Goal: Information Seeking & Learning: Find specific fact

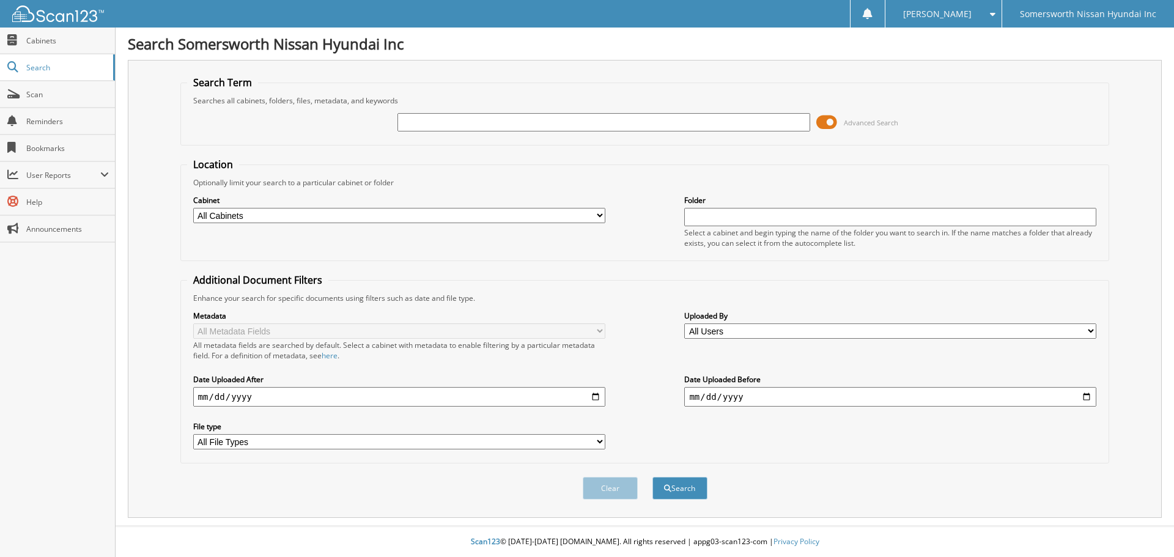
click at [545, 122] on input "text" at bounding box center [603, 122] width 412 height 18
type input "p"
type input "P6141A"
click at [652, 477] on button "Search" at bounding box center [679, 488] width 55 height 23
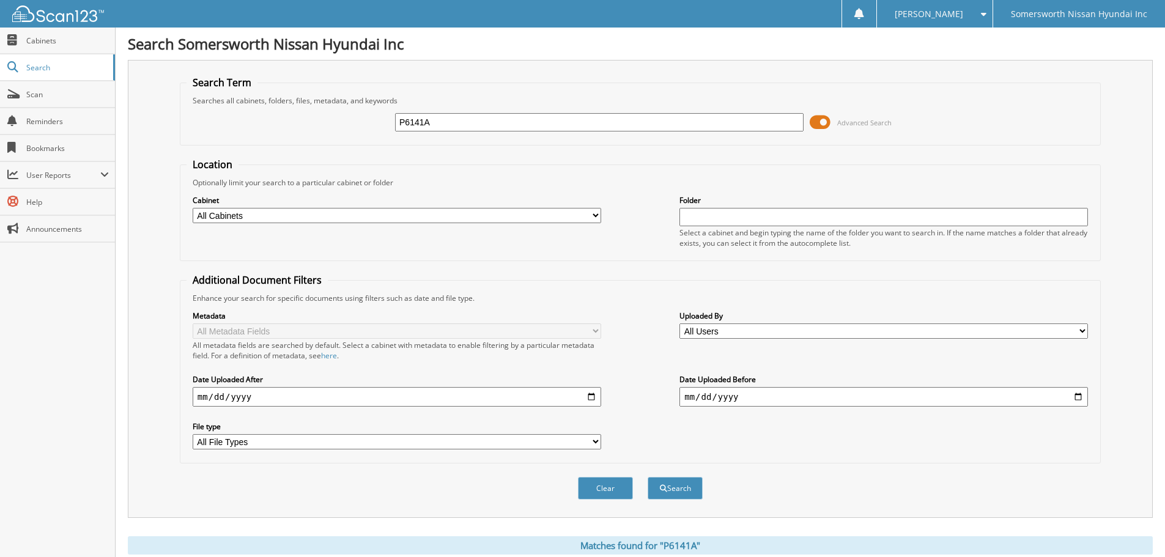
click at [591, 218] on select "All Cabinets ACCOUNTS PAYABLE ACCOUNTS REC AP CK RUNS PARTS RENTALS RETAIL DEALS" at bounding box center [397, 215] width 408 height 15
select select "21479"
click at [193, 208] on select "All Cabinets ACCOUNTS PAYABLE ACCOUNTS REC AP CK RUNS PARTS RENTALS RETAIL DEALS" at bounding box center [397, 215] width 408 height 15
click at [469, 124] on input "P6141A" at bounding box center [599, 122] width 408 height 18
click at [469, 123] on input "P6141A" at bounding box center [599, 122] width 408 height 18
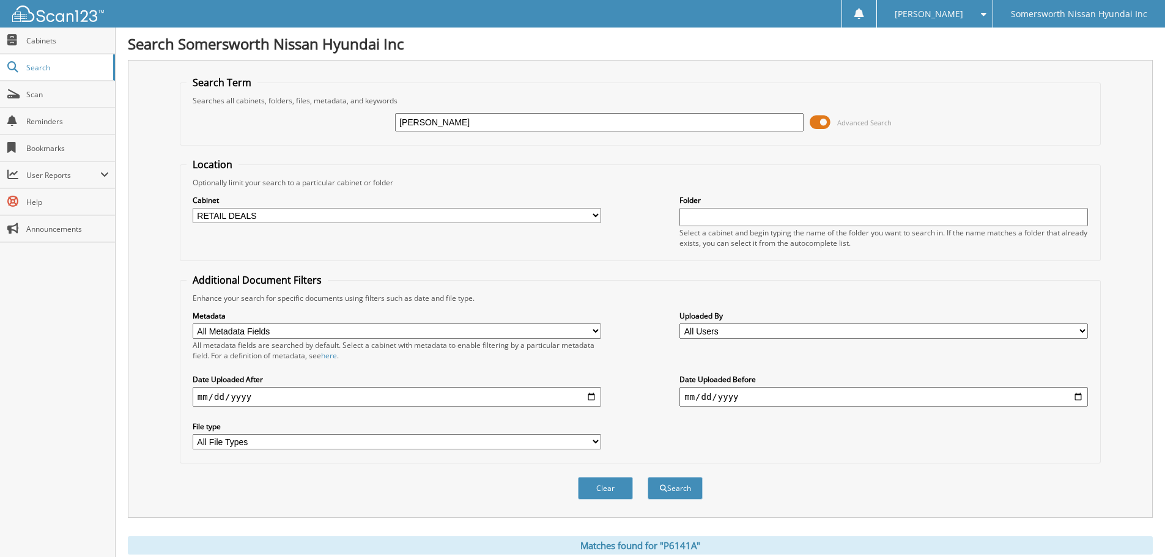
type input "[PERSON_NAME]"
click at [648, 477] on button "Search" at bounding box center [675, 488] width 55 height 23
click at [390, 217] on select "All Cabinets ACCOUNTS PAYABLE ACCOUNTS REC AP CK RUNS PARTS RENTALS RETAIL DEALS" at bounding box center [397, 215] width 408 height 15
select select
click at [193, 208] on select "All Cabinets ACCOUNTS PAYABLE ACCOUNTS REC AP CK RUNS PARTS RENTALS RETAIL DEALS" at bounding box center [397, 215] width 408 height 15
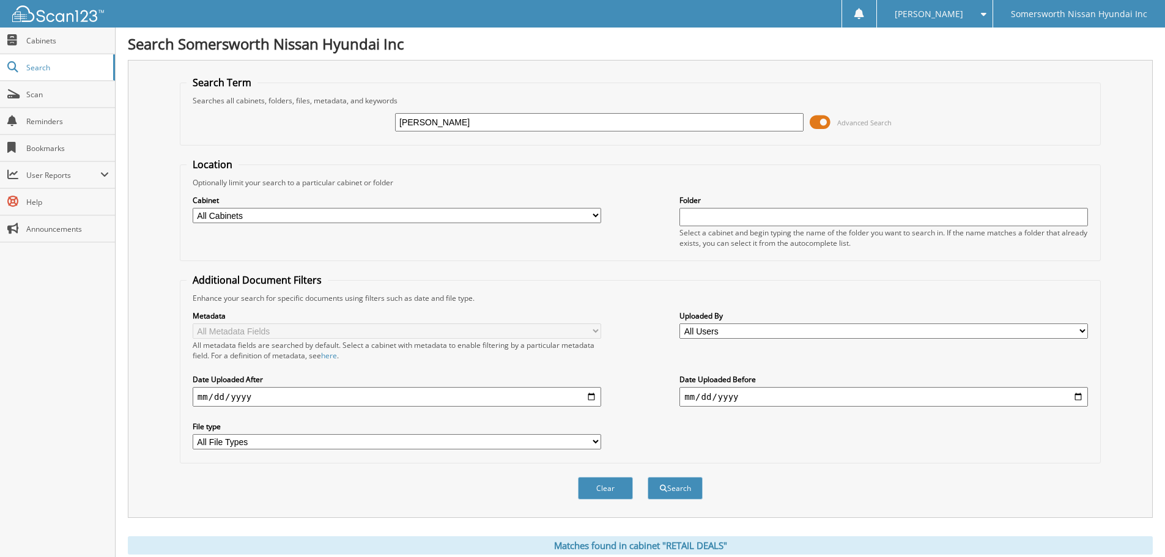
click at [667, 124] on input "[PERSON_NAME]" at bounding box center [599, 122] width 408 height 18
click at [648, 477] on button "Search" at bounding box center [675, 488] width 55 height 23
type input "CASY SIMS"
click at [648, 477] on button "Search" at bounding box center [675, 488] width 55 height 23
click at [421, 118] on input "CASY SIMS" at bounding box center [599, 122] width 408 height 18
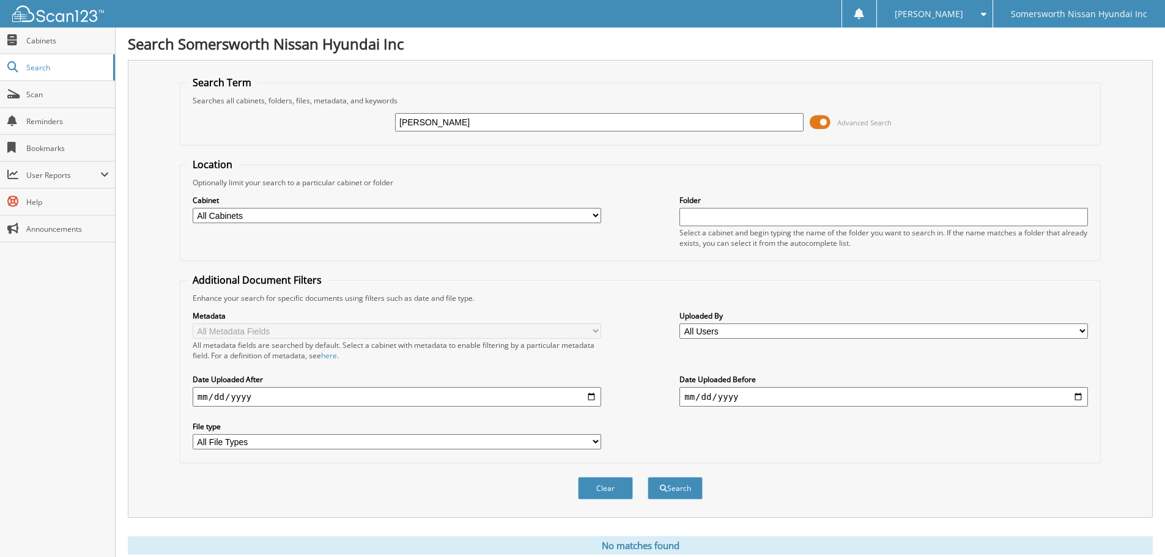
type input "[PERSON_NAME]"
click at [648, 477] on button "Search" at bounding box center [675, 488] width 55 height 23
click at [462, 124] on input "[PERSON_NAME]" at bounding box center [599, 122] width 408 height 18
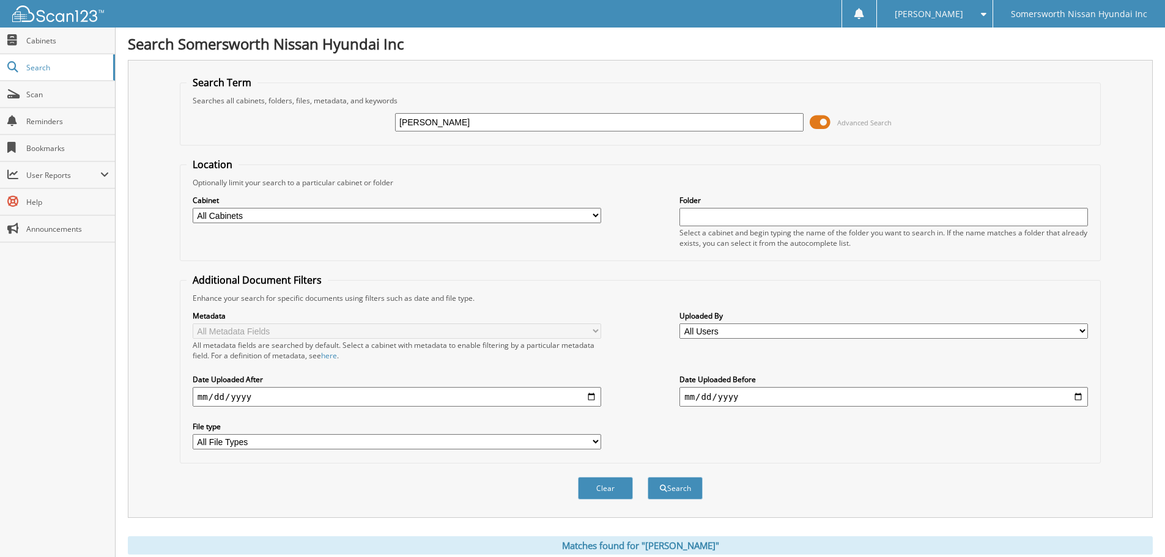
click at [421, 118] on input "[PERSON_NAME]" at bounding box center [599, 122] width 408 height 18
type input "CASI [PERSON_NAME]"
click at [648, 477] on button "Search" at bounding box center [675, 488] width 55 height 23
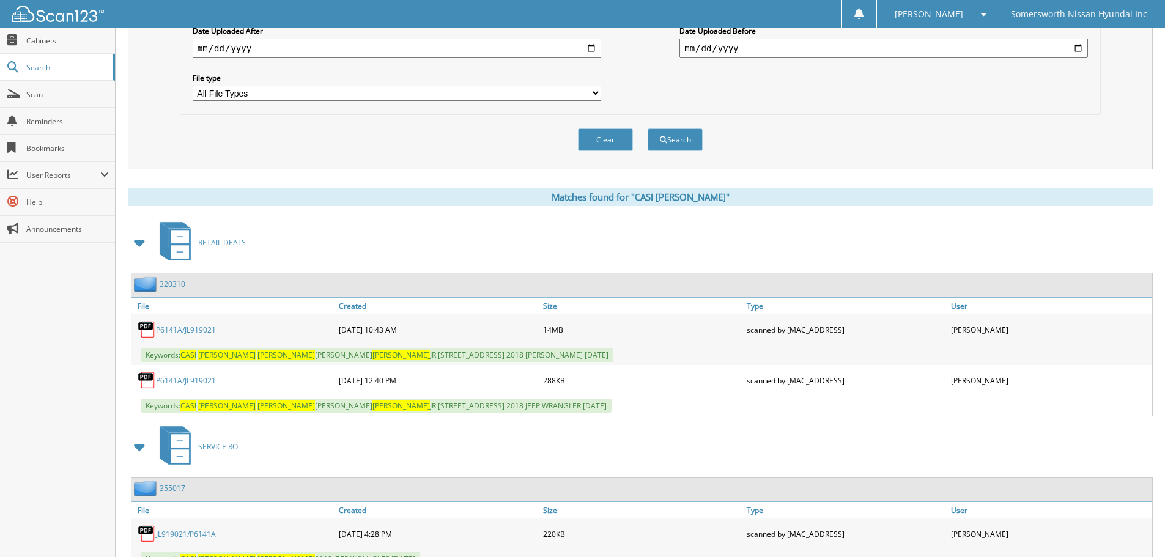
scroll to position [367, 0]
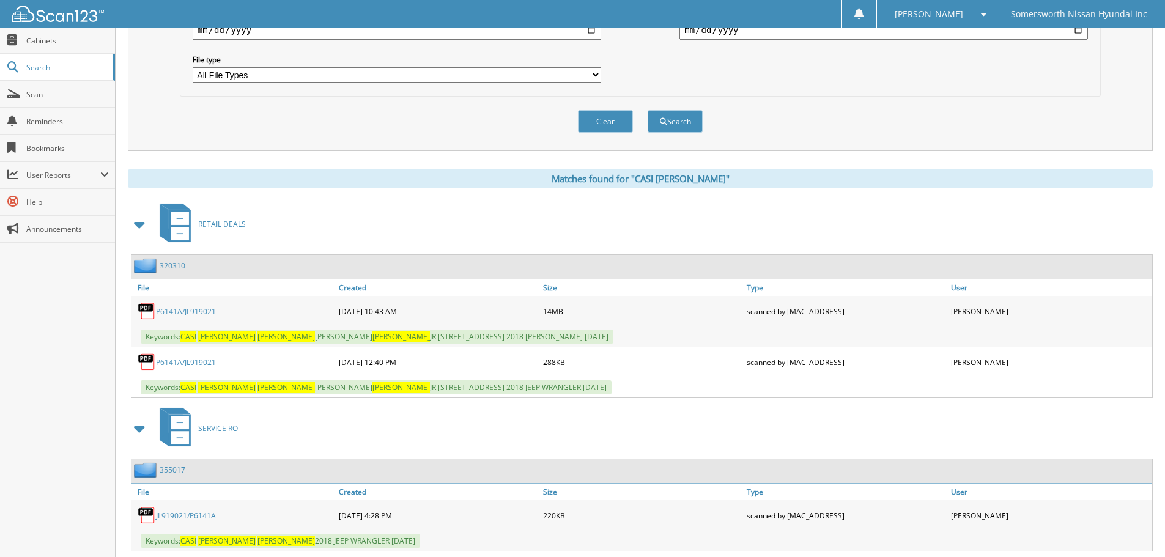
click at [208, 309] on link "P6141A/JL919021" at bounding box center [186, 311] width 60 height 10
